Goal: Task Accomplishment & Management: Use online tool/utility

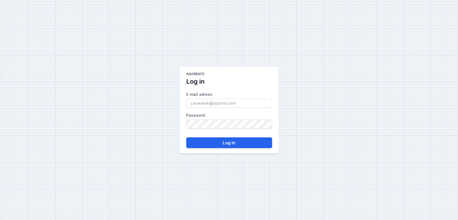
click at [212, 58] on div "AQcreate Log in E-mail adress : Password : Log in" at bounding box center [229, 110] width 458 height 220
click at [222, 100] on input "E-mail adress :" at bounding box center [229, 103] width 86 height 9
type input "[EMAIL_ADDRESS][DOMAIN_NAME]"
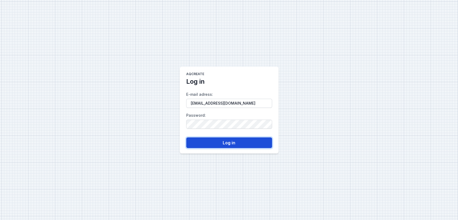
click at [198, 144] on button "Log in" at bounding box center [229, 142] width 86 height 11
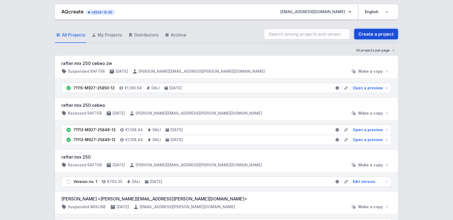
click at [378, 33] on link "Create a project" at bounding box center [376, 34] width 44 height 11
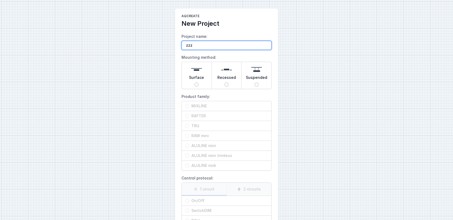
type input "zzz"
click at [311, 35] on div "AQcreate New Project Project name: zzz Mounting method: Surface Recessed Suspen…" at bounding box center [226, 134] width 453 height 269
click at [197, 79] on span "Surface" at bounding box center [196, 79] width 15 height 8
click at [197, 82] on input "Surface" at bounding box center [196, 84] width 4 height 4
radio input "true"
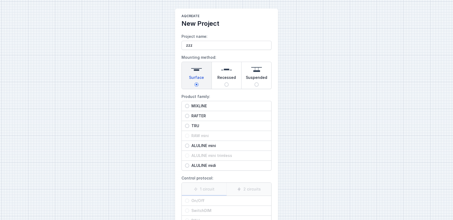
click at [187, 105] on input "MIXLINE" at bounding box center [187, 106] width 4 height 4
radio input "true"
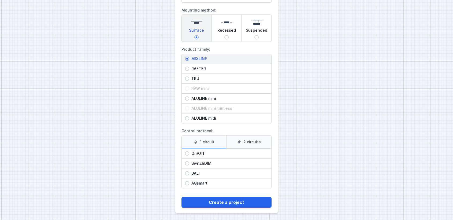
scroll to position [48, 0]
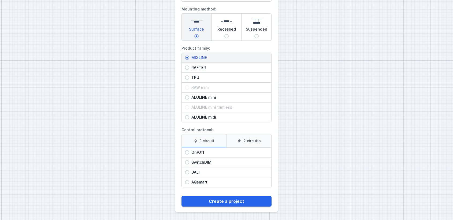
click at [191, 171] on span "DALI" at bounding box center [228, 171] width 79 height 5
click at [189, 171] on input "DALI" at bounding box center [187, 172] width 4 height 4
radio input "true"
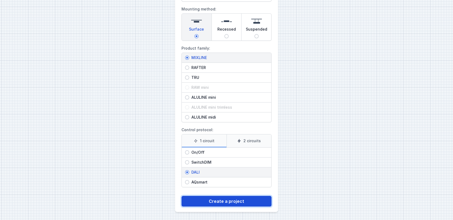
click at [228, 200] on button "Create a project" at bounding box center [227, 201] width 90 height 11
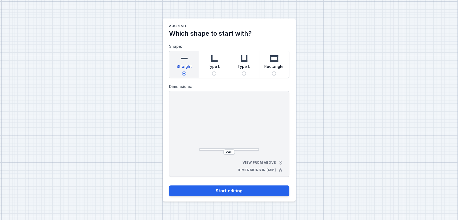
click at [219, 74] on div "Type L" at bounding box center [214, 64] width 30 height 27
click at [216, 74] on input "Type L" at bounding box center [214, 73] width 4 height 4
radio input "true"
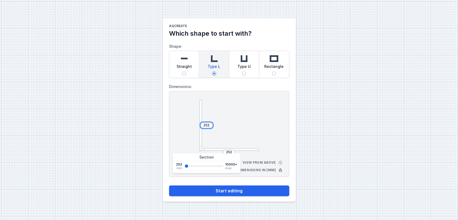
drag, startPoint x: 209, startPoint y: 125, endPoint x: 182, endPoint y: 122, distance: 27.8
click at [182, 122] on div "252 252 View from above Dimensions in [mm]" at bounding box center [229, 134] width 120 height 86
click at [210, 125] on input "252" at bounding box center [206, 125] width 9 height 4
drag, startPoint x: 210, startPoint y: 126, endPoint x: 182, endPoint y: 123, distance: 27.4
click at [182, 123] on div "252 252 View from above Dimensions in [mm]" at bounding box center [229, 134] width 120 height 86
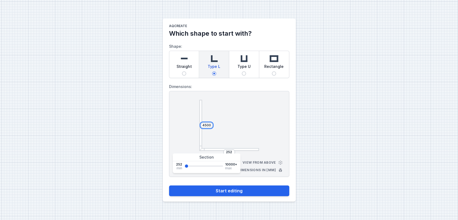
type input "4500"
click at [247, 129] on div at bounding box center [229, 125] width 60 height 51
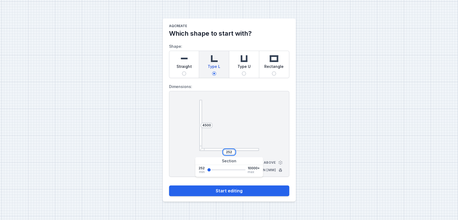
drag, startPoint x: 233, startPoint y: 152, endPoint x: 205, endPoint y: 152, distance: 27.4
click at [205, 152] on div "252" at bounding box center [229, 151] width 60 height 5
type input "2500"
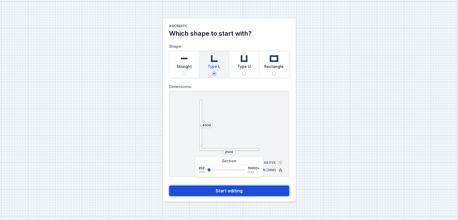
click at [221, 192] on button "Start editing" at bounding box center [229, 190] width 120 height 11
select select "4"
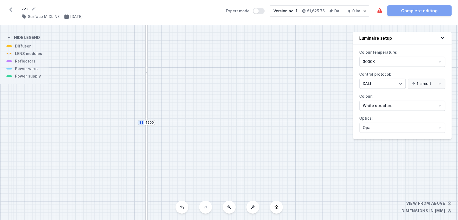
click at [227, 207] on icon at bounding box center [228, 206] width 3 height 3
drag, startPoint x: 233, startPoint y: 168, endPoint x: 215, endPoint y: 77, distance: 92.8
click at [215, 77] on div "S2 2500 S1 4500" at bounding box center [229, 122] width 458 height 195
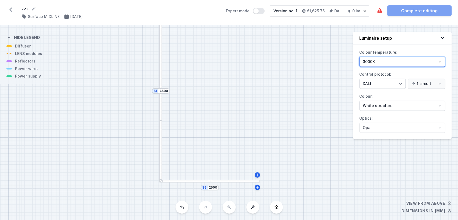
click at [374, 61] on select "3000K 4000K 2700K" at bounding box center [402, 62] width 86 height 10
click at [359, 93] on div "Colour temperature: 3000K 4000K 2700K Control protocol: On/Off SwitchDIM DALI A…" at bounding box center [402, 93] width 99 height 91
click at [358, 91] on div "Colour temperature: 3000K 4000K 2700K Control protocol: On/Off SwitchDIM DALI A…" at bounding box center [402, 93] width 99 height 91
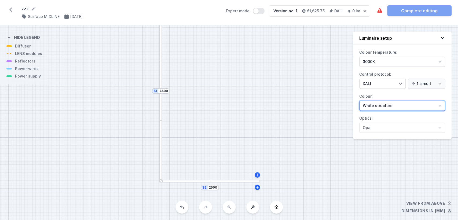
click at [375, 109] on select "White structure Black structure Gold structure Copper Gray Another colour (from…" at bounding box center [402, 106] width 86 height 10
click at [359, 101] on select "White structure Black structure Gold structure Copper Gray Another colour (from…" at bounding box center [402, 106] width 86 height 10
click at [160, 107] on div at bounding box center [160, 91] width 3 height 60
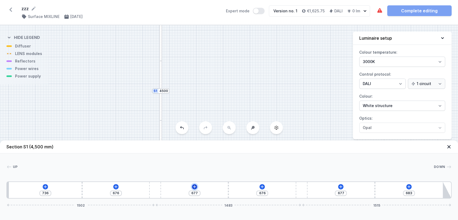
click at [194, 185] on icon at bounding box center [194, 186] width 3 height 3
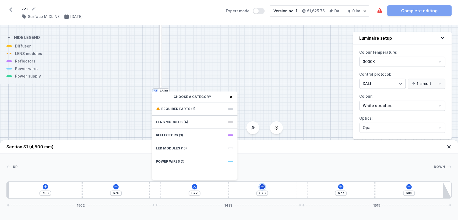
click at [262, 185] on icon at bounding box center [262, 186] width 3 height 3
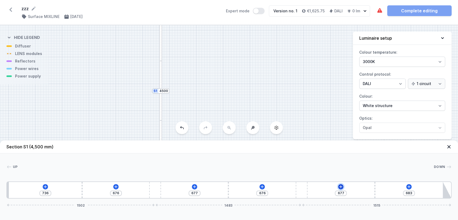
click at [343, 186] on button at bounding box center [340, 186] width 5 height 5
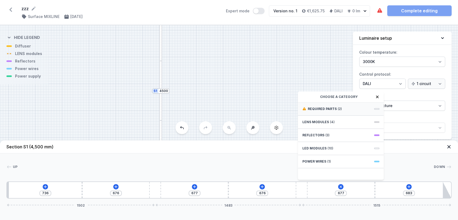
click at [331, 111] on div "Required parts (2)" at bounding box center [341, 108] width 86 height 13
click at [330, 108] on span "Hole for power supply cable" at bounding box center [340, 108] width 77 height 5
type input "597"
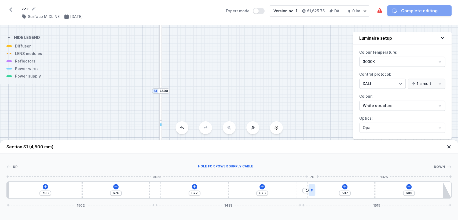
type input "10"
type input "677"
type input "483"
type input "123"
type input "349"
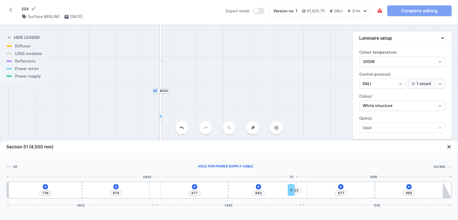
type input "257"
type input "214"
type input "392"
type input "67"
type input "539"
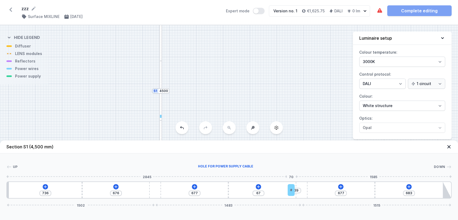
type input "60"
type input "547"
type input "676"
type input "132"
type input "475"
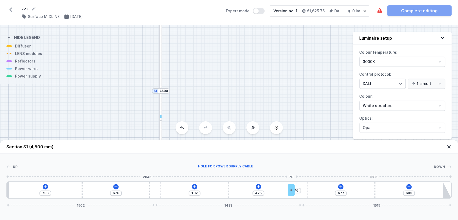
type input "212"
type input "395"
type input "258"
type input "349"
type input "274"
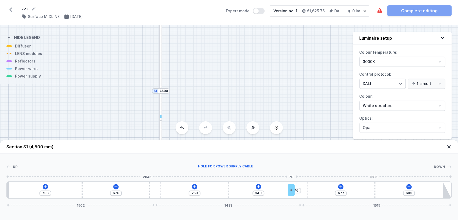
type input "333"
type input "279"
type input "328"
type input "282"
type input "325"
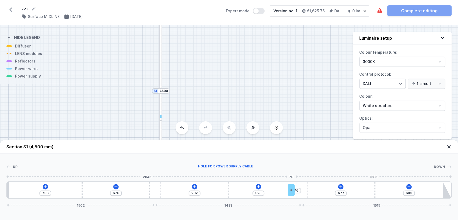
type input "285"
type input "322"
type input "282"
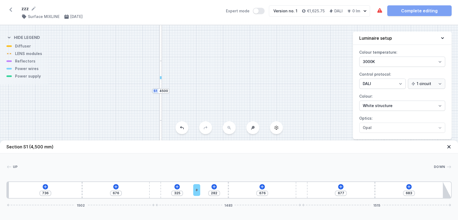
type input "328"
type input "279"
type input "333"
type input "274"
type input "338"
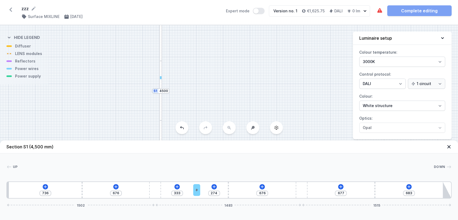
type input "269"
type input "344"
type input "263"
type input "346"
type input "261"
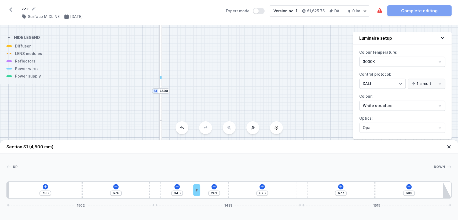
type input "349"
type input "258"
type input "352"
type input "255"
type input "354"
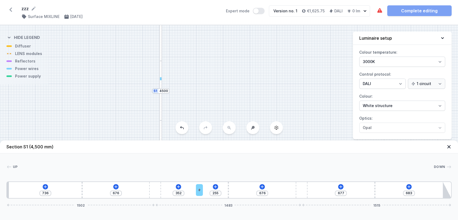
type input "253"
type input "360"
type input "247"
type input "362"
type input "245"
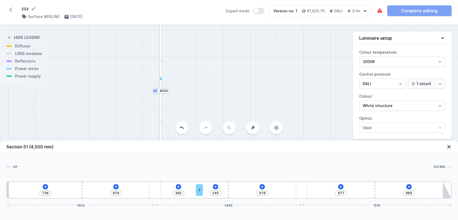
type input "365"
type input "242"
type input "376"
type input "231"
type input "405"
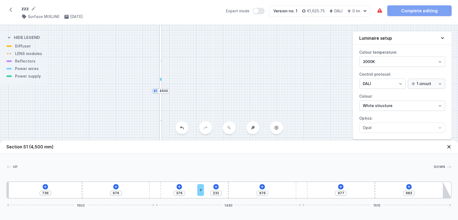
type input "202"
type input "607"
type input "397"
type input "209"
type input "362"
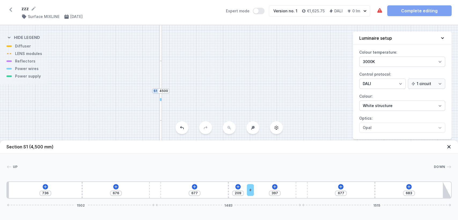
type input "244"
type input "346"
type input "260"
type input "322"
type input "284"
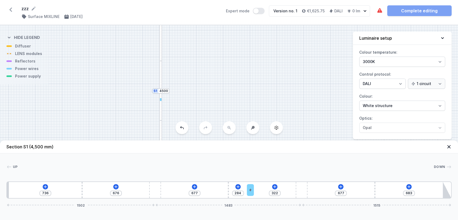
type input "306"
type input "300"
type input "271"
type input "335"
type input "257"
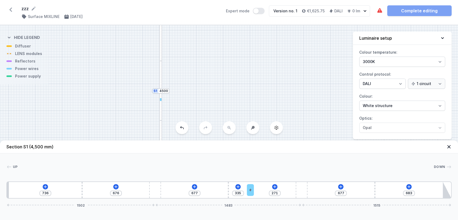
type input "349"
type input "244"
type input "362"
type input "228"
type input "378"
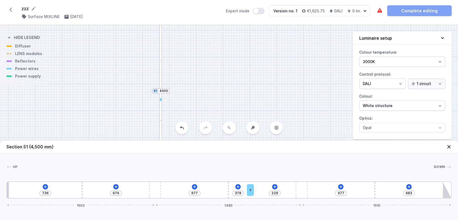
type input "220"
type input "386"
type input "201"
type input "405"
type input "180"
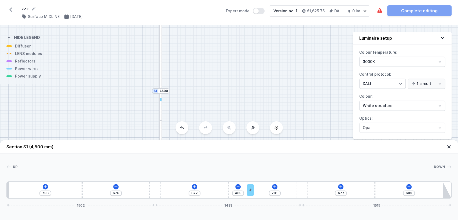
type input "426"
type input "172"
type input "434"
type input "158"
type input "448"
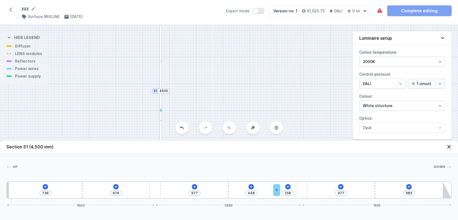
type input "150"
type input "456"
type input "139"
type input "467"
type input "131"
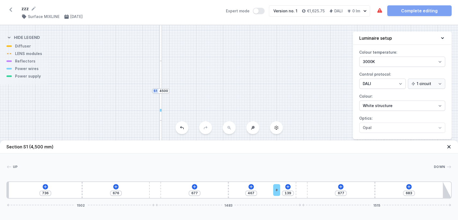
type input "475"
type input "113"
type input "493"
type input "107"
type input "499"
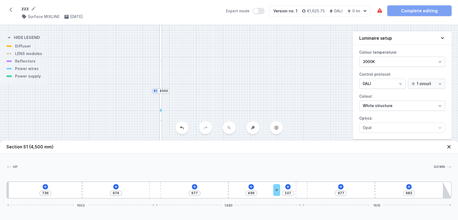
type input "97"
type input "509"
type input "94"
type input "512"
type input "91"
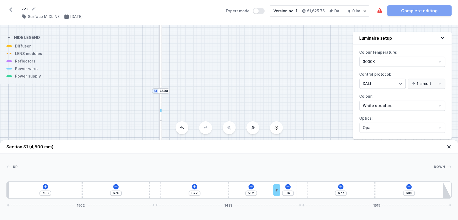
type input "515"
type input "70"
type input "536"
type input "10"
type input "596"
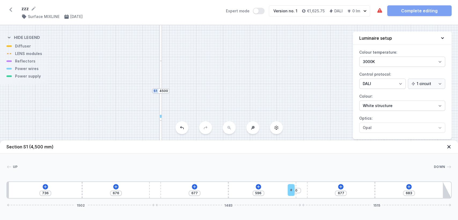
type input "597"
type input "676"
type input "10"
type input "542"
type input "65"
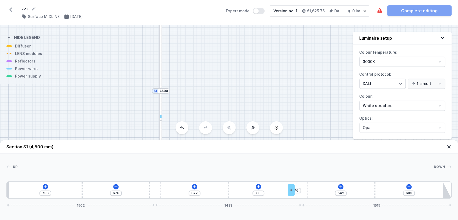
type input "505"
type input "102"
type input "481"
type input "126"
type input "451"
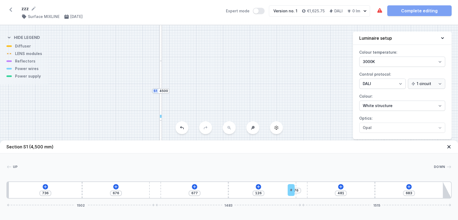
type input "156"
type input "397"
type input "210"
type input "357"
type input "250"
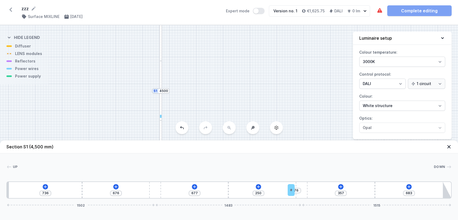
type input "314"
type input "293"
type input "269"
type input "338"
type input "245"
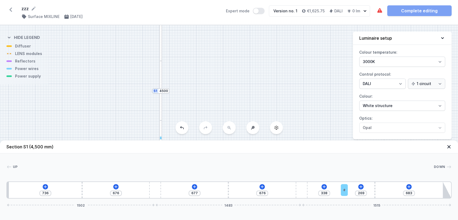
type input "362"
type input "215"
type input "392"
type input "196"
type input "411"
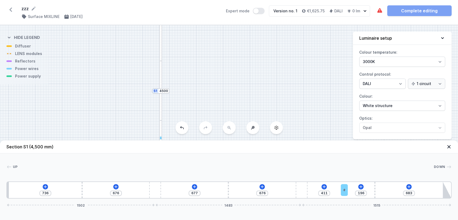
type input "183"
type input "424"
type input "164"
type input "443"
type input "151"
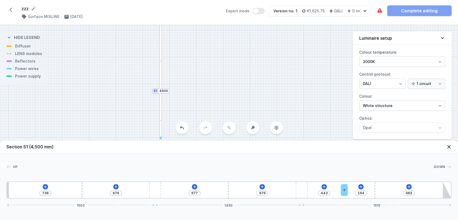
type input "456"
type input "140"
type input "467"
type input "121"
type input "486"
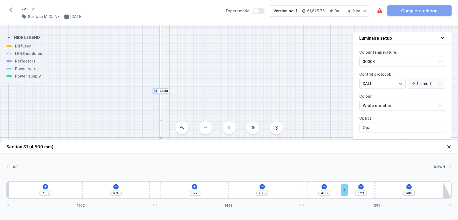
type input "111"
type input "496"
type input "100"
type input "507"
type input "73"
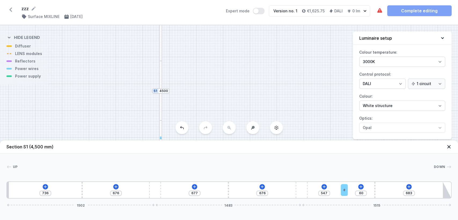
type input "607"
type input "535"
type input "78"
type input "533"
type input "80"
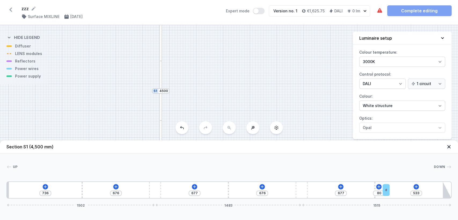
type input "530"
type input "83"
type input "527"
type input "86"
type input "525"
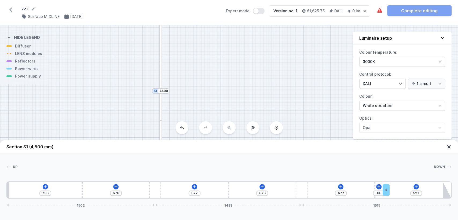
type input "88"
type input "522"
type input "91"
type input "519"
type input "94"
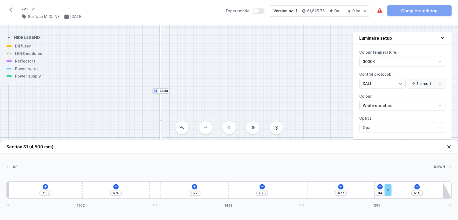
type input "517"
type input "96"
drag, startPoint x: 315, startPoint y: 189, endPoint x: 396, endPoint y: 182, distance: 81.9
click at [341, 186] on icon at bounding box center [340, 186] width 3 height 3
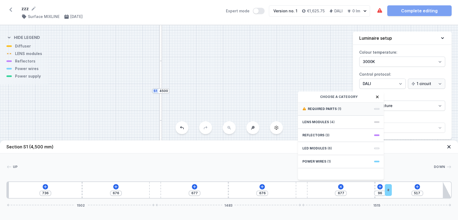
click at [332, 111] on div "Required parts (1)" at bounding box center [341, 108] width 86 height 13
click at [326, 110] on span "DALI Driver - up to 5W" at bounding box center [340, 108] width 77 height 5
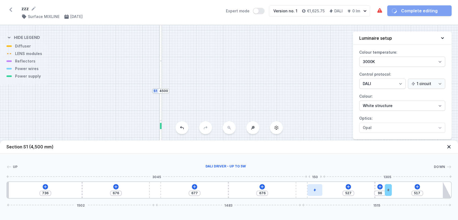
type input "677"
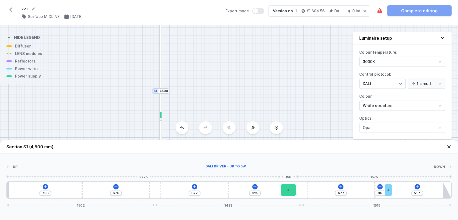
type input "100"
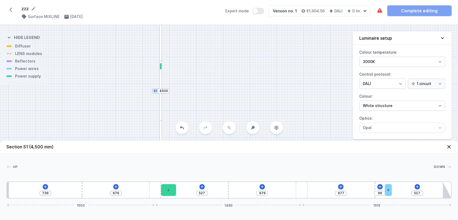
type input "677"
type input "195"
type input "331"
type input "187"
type input "339"
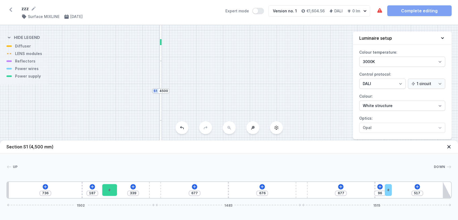
type input "179"
type input "676"
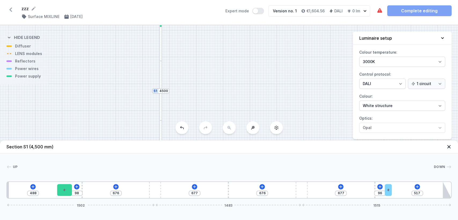
type input "144"
type input "442"
type input "162"
type input "424"
type input "176"
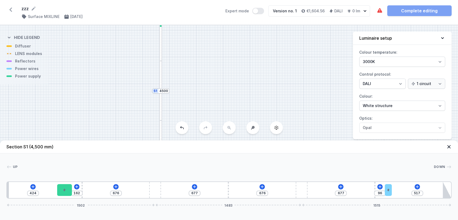
type input "410"
type input "187"
type input "399"
type input "197"
type input "389"
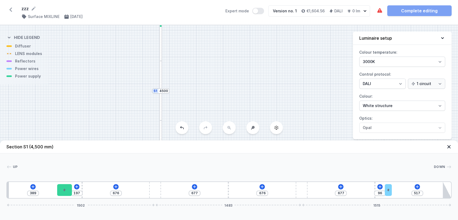
type input "203"
type input "383"
type input "205"
type input "381"
type input "208"
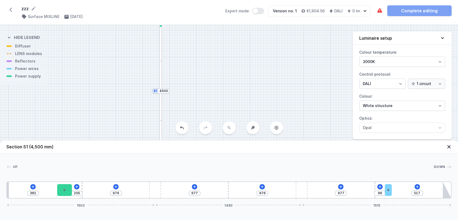
type input "378"
type input "216"
type input "370"
type input "221"
type input "365"
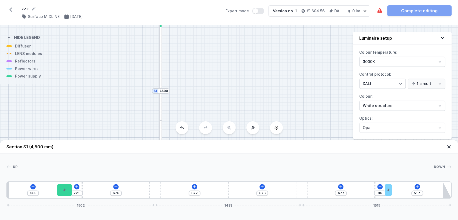
type input "224"
drag, startPoint x: 318, startPoint y: 193, endPoint x: 54, endPoint y: 160, distance: 265.4
click at [54, 160] on div "Up Down 1 2 3 4 3 4 3 5 6 370 216 676 677 676 677 96 517 1502 1483 1515 390 150…" at bounding box center [229, 175] width 458 height 45
drag, startPoint x: 82, startPoint y: 189, endPoint x: 64, endPoint y: 183, distance: 18.7
click at [263, 186] on icon at bounding box center [262, 187] width 4 height 4
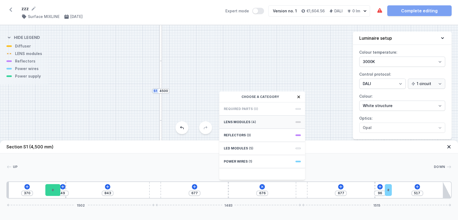
click at [261, 124] on div "LENS modules (4)" at bounding box center [262, 122] width 86 height 13
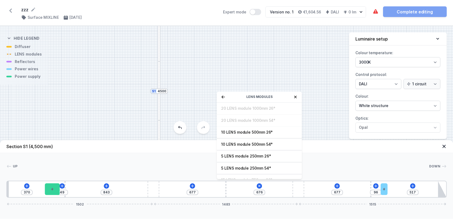
scroll to position [19, 0]
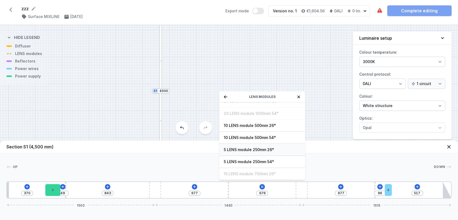
click at [242, 148] on span "5 LENS module 250mm 26°" at bounding box center [261, 149] width 77 height 5
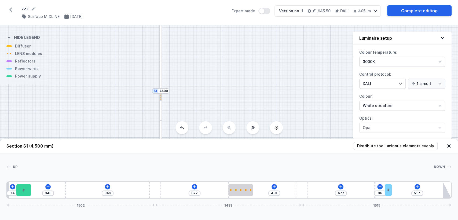
drag, startPoint x: 30, startPoint y: 181, endPoint x: 17, endPoint y: 180, distance: 12.9
click at [17, 180] on div "Up Down 1 2 3 4 3 5 4 3 6 7 74 345 843 677 431 677 96 517 1502 1483 1515 94 150…" at bounding box center [229, 175] width 458 height 45
click at [240, 189] on div at bounding box center [241, 190] width 2 height 2
click at [240, 175] on icon at bounding box center [240, 174] width 4 height 4
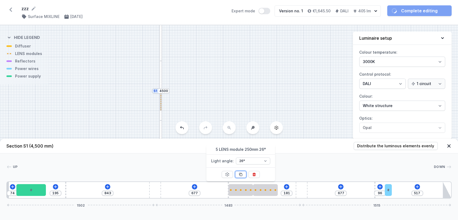
click at [240, 175] on icon at bounding box center [240, 174] width 4 height 4
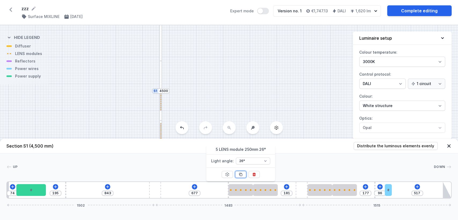
click at [240, 175] on icon at bounding box center [240, 174] width 4 height 4
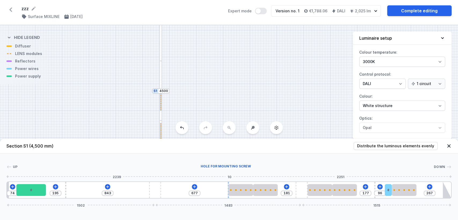
click at [228, 194] on div at bounding box center [228, 190] width 1 height 16
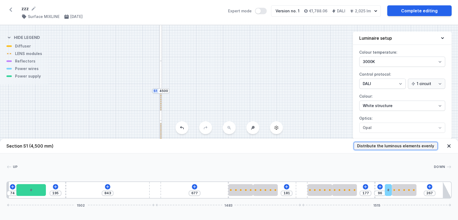
click at [403, 147] on span "Distribute the luminous elements evenly" at bounding box center [395, 145] width 77 height 5
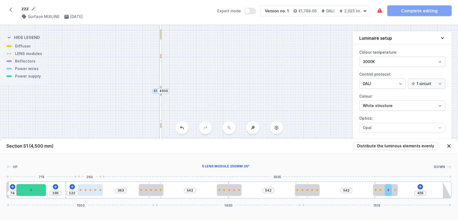
drag, startPoint x: 79, startPoint y: 191, endPoint x: 96, endPoint y: 191, distance: 16.6
click at [96, 191] on div at bounding box center [90, 190] width 25 height 12
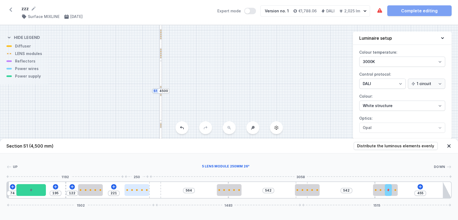
drag, startPoint x: 152, startPoint y: 189, endPoint x: 137, endPoint y: 189, distance: 15.0
click at [137, 189] on div at bounding box center [136, 190] width 25 height 2
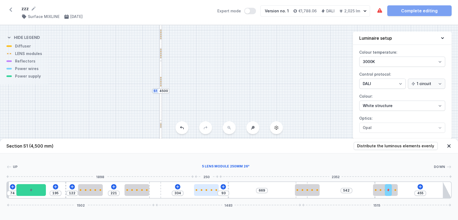
drag, startPoint x: 235, startPoint y: 189, endPoint x: 215, endPoint y: 193, distance: 20.1
click at [215, 193] on div at bounding box center [206, 190] width 25 height 12
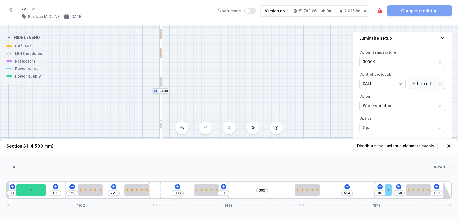
drag, startPoint x: 393, startPoint y: 188, endPoint x: 432, endPoint y: 187, distance: 38.9
click at [432, 187] on div "74 195 122 221 336 91 669 554 96 150 117 1502 1483 1515" at bounding box center [228, 189] width 445 height 17
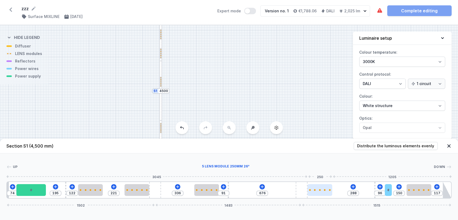
drag, startPoint x: 308, startPoint y: 187, endPoint x: 339, endPoint y: 186, distance: 30.9
click at [332, 186] on div at bounding box center [319, 190] width 25 height 12
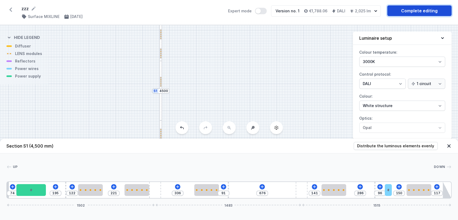
click at [421, 7] on link "Complete editing" at bounding box center [419, 10] width 64 height 11
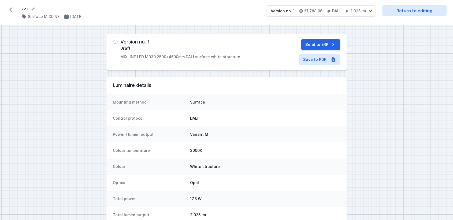
scroll to position [8, 0]
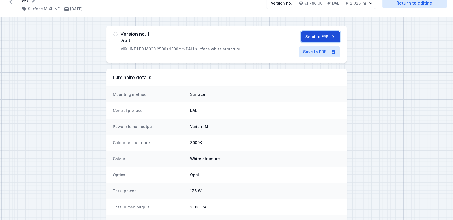
click at [322, 35] on button "Send to ERP" at bounding box center [320, 36] width 39 height 11
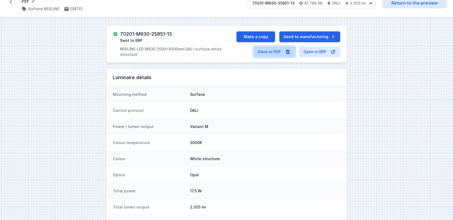
click at [272, 53] on link "Save to PDF" at bounding box center [274, 51] width 41 height 11
click at [269, 39] on button "Make a copy" at bounding box center [256, 36] width 39 height 11
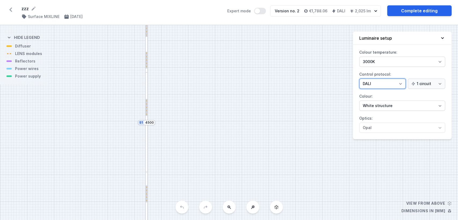
click at [373, 81] on select "On/Off SwitchDIM DALI AQsmart" at bounding box center [382, 84] width 46 height 10
click at [359, 79] on select "On/Off SwitchDIM DALI AQsmart" at bounding box center [382, 84] width 46 height 10
click at [375, 83] on select "On/Off SwitchDIM DALI AQsmart" at bounding box center [382, 84] width 46 height 10
click at [359, 79] on select "On/Off SwitchDIM DALI AQsmart" at bounding box center [382, 84] width 46 height 10
